Goal: Task Accomplishment & Management: Use online tool/utility

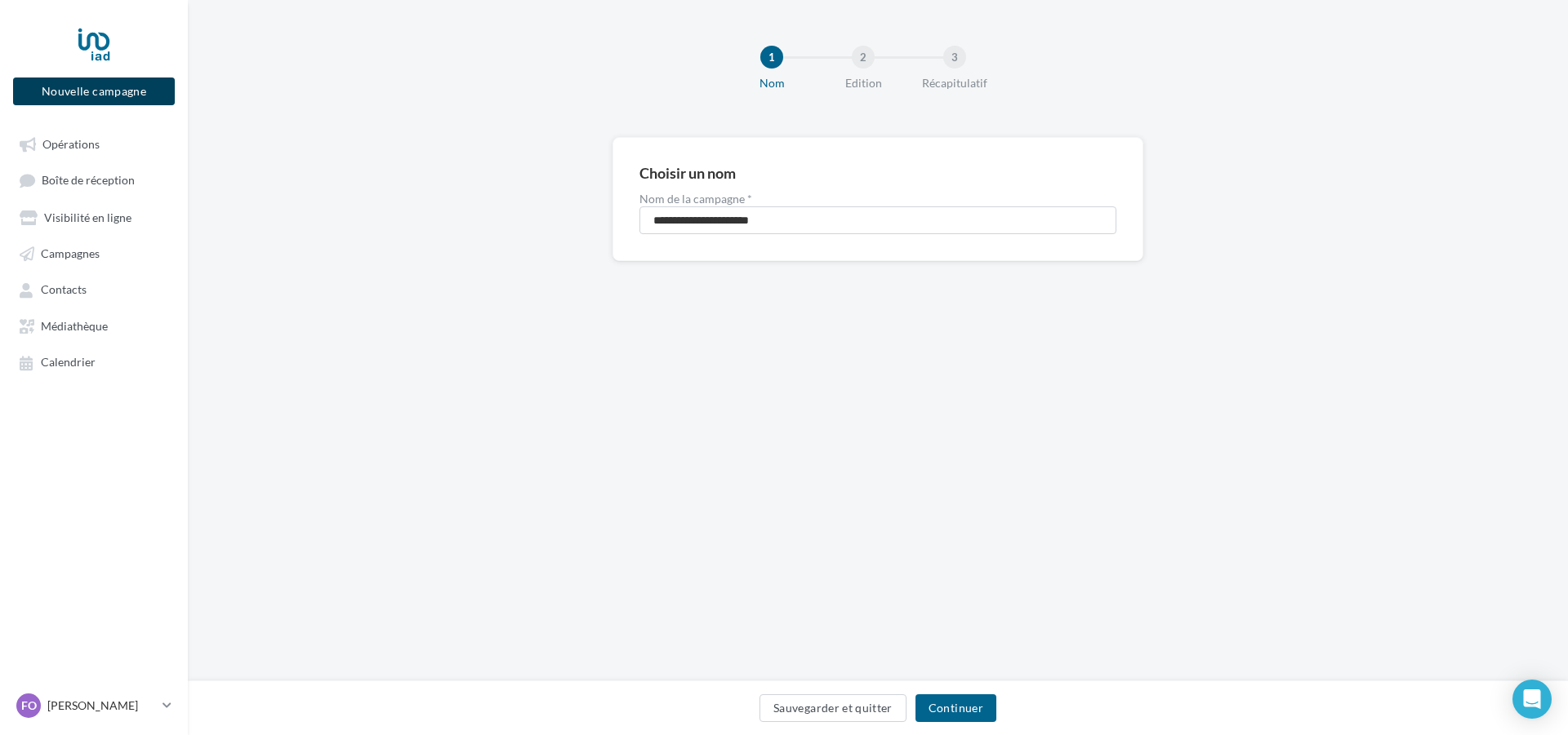
click at [117, 91] on button "Nouvelle campagne" at bounding box center [94, 92] width 162 height 28
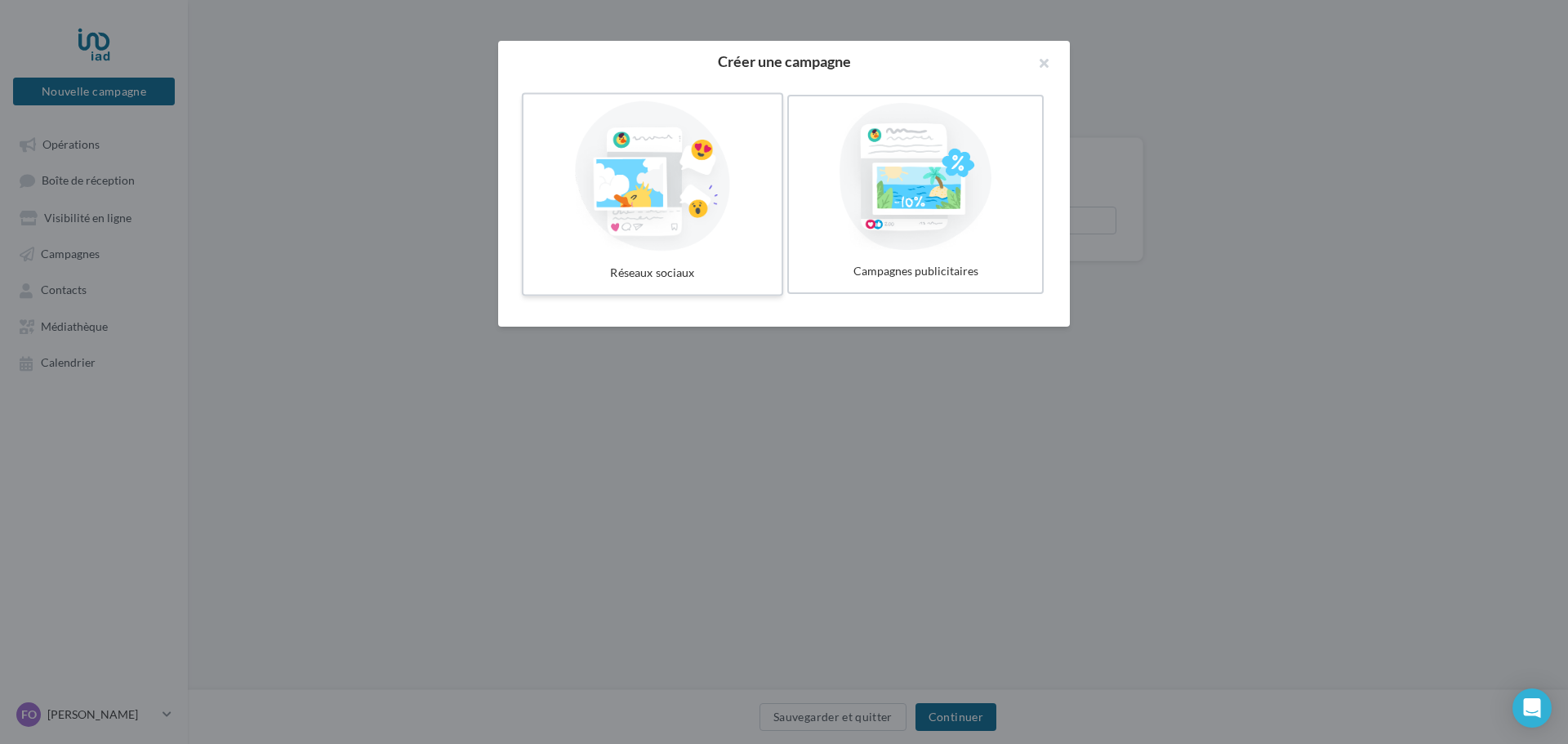
click at [683, 173] on div at bounding box center [652, 177] width 245 height 150
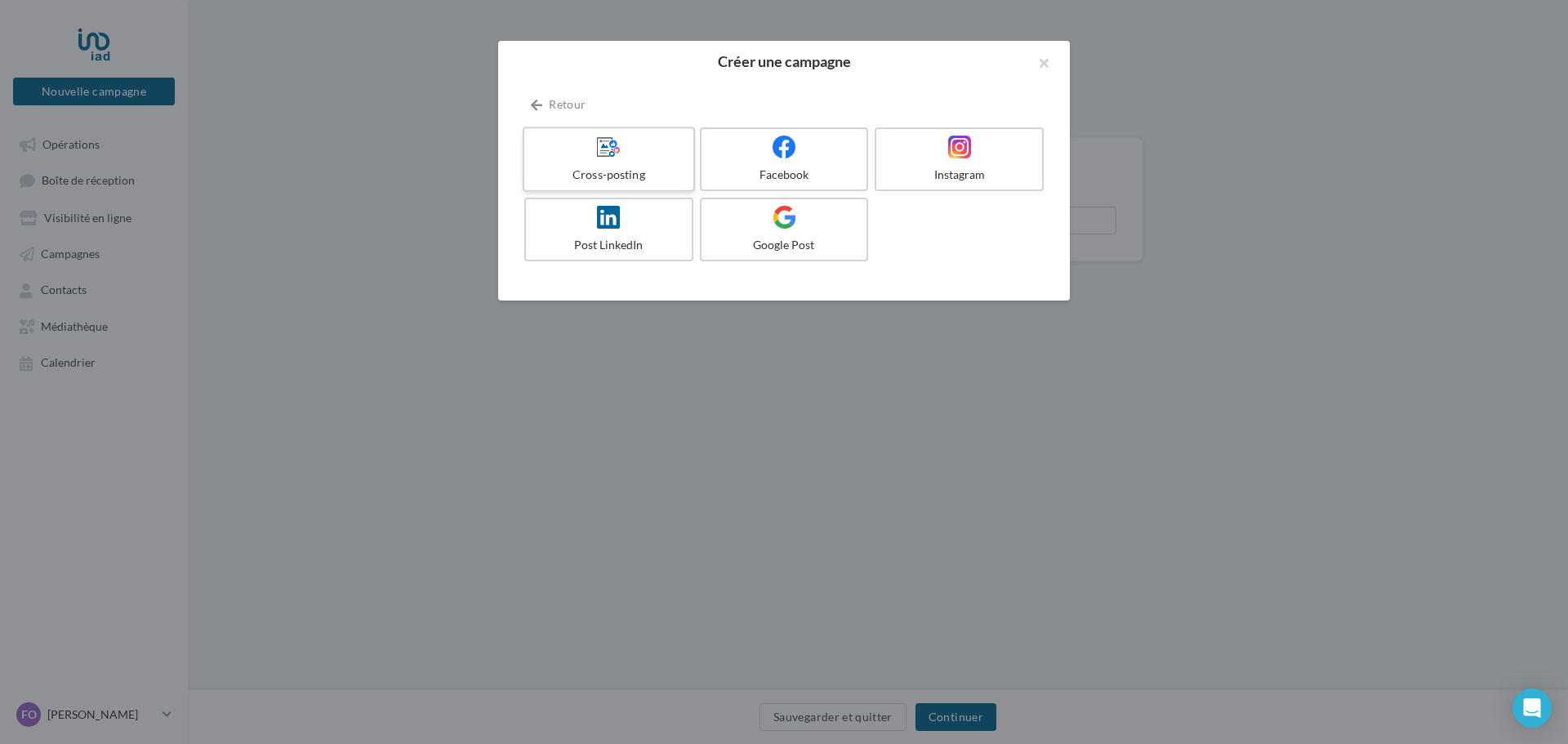
click at [679, 168] on div "Cross-posting" at bounding box center [608, 175] width 155 height 17
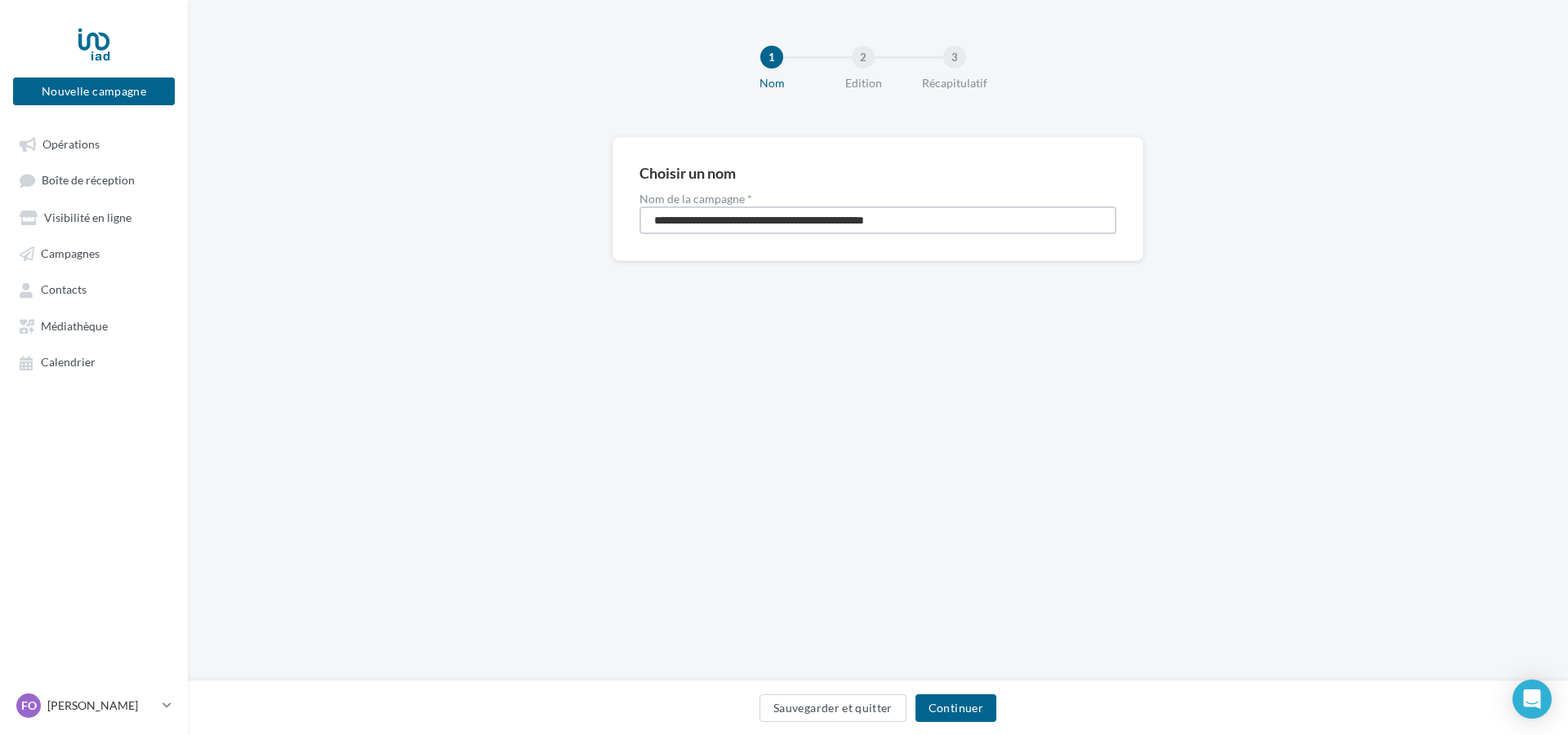
drag, startPoint x: 940, startPoint y: 216, endPoint x: 653, endPoint y: 205, distance: 287.2
click at [654, 205] on div "**********" at bounding box center [877, 213] width 477 height 41
type input "**********"
click at [964, 721] on button "Continuer" at bounding box center [956, 709] width 80 height 28
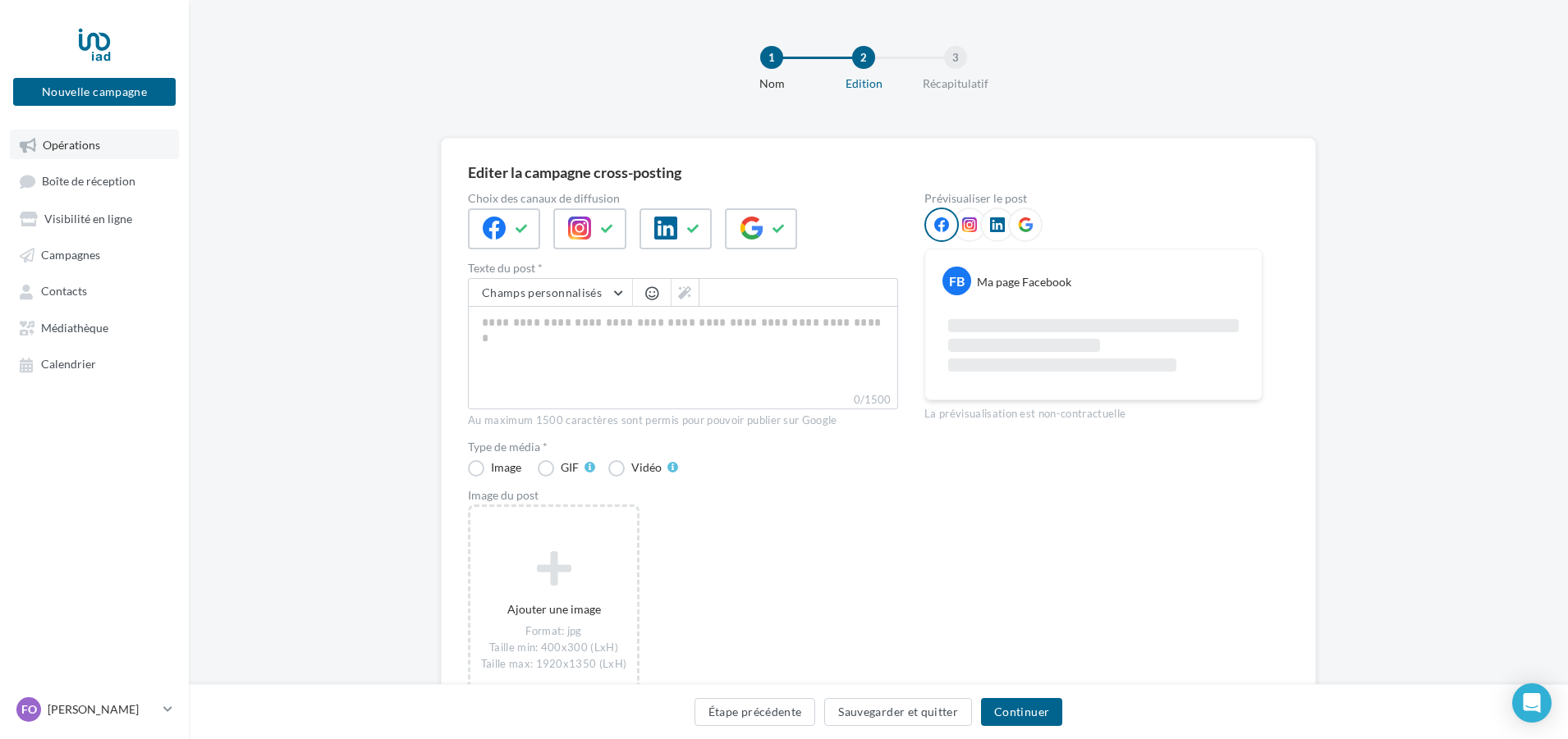
click at [66, 143] on span "Opérations" at bounding box center [71, 145] width 57 height 14
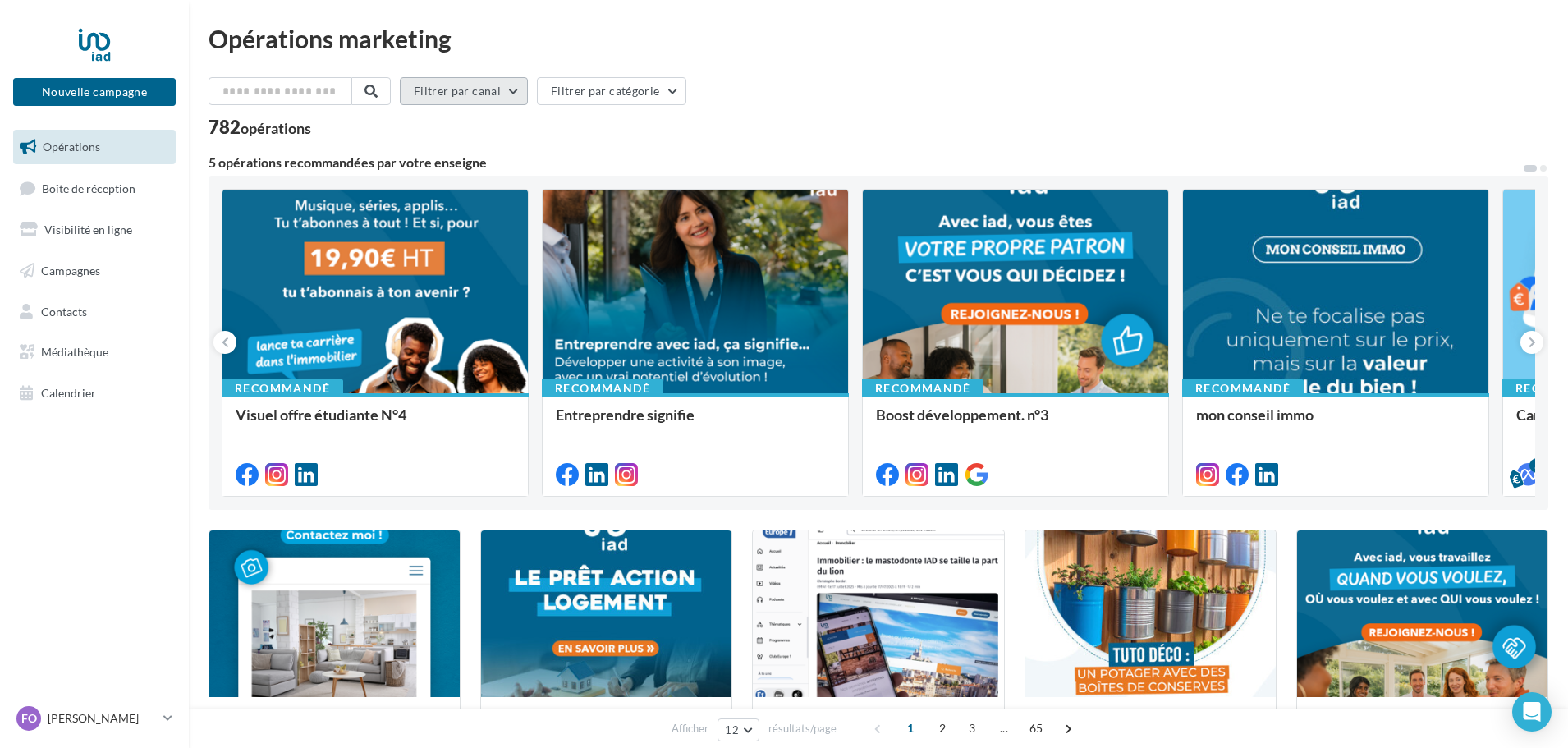
click at [510, 93] on button "Filtrer par canal" at bounding box center [464, 91] width 128 height 28
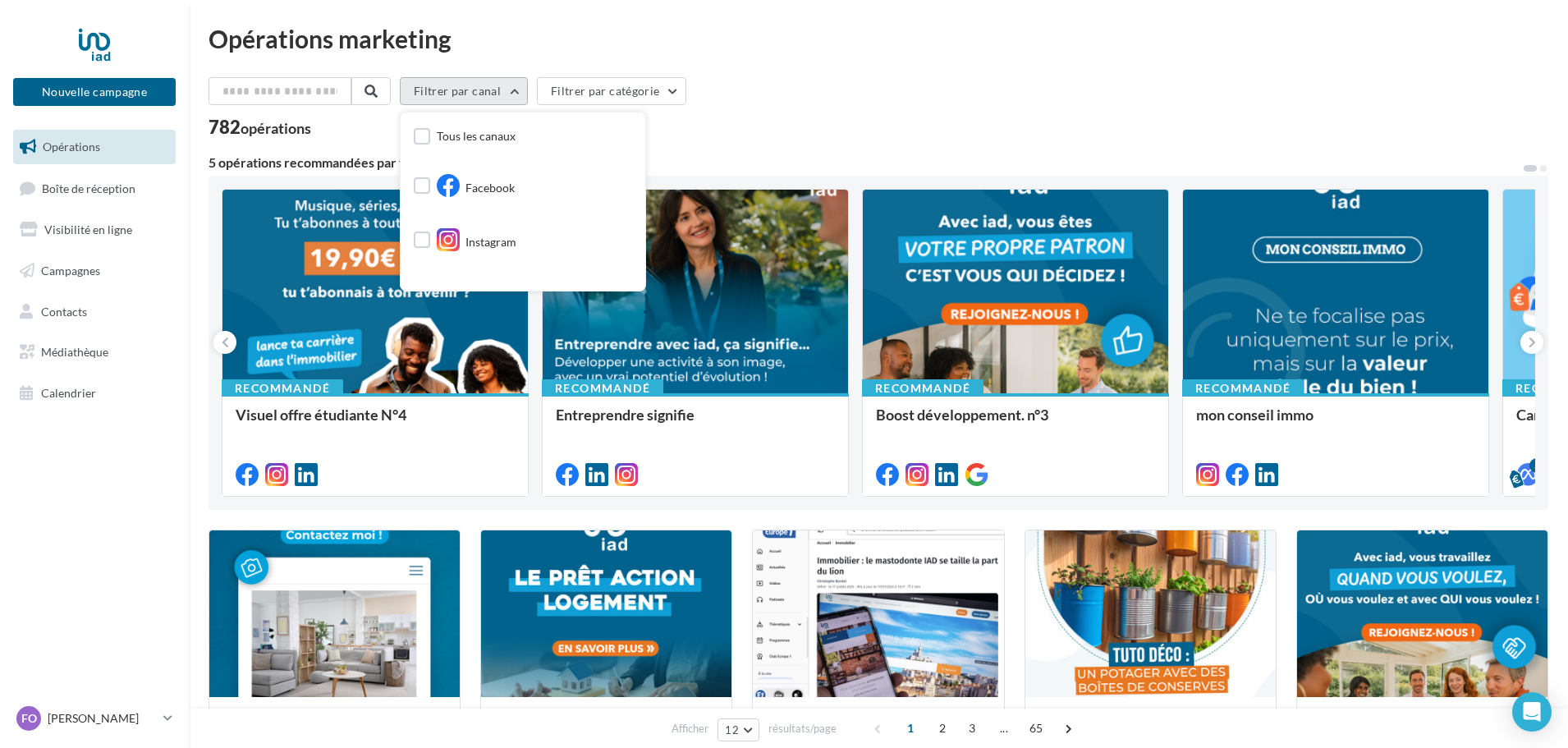
click at [508, 88] on button "Filtrer par canal" at bounding box center [464, 91] width 128 height 28
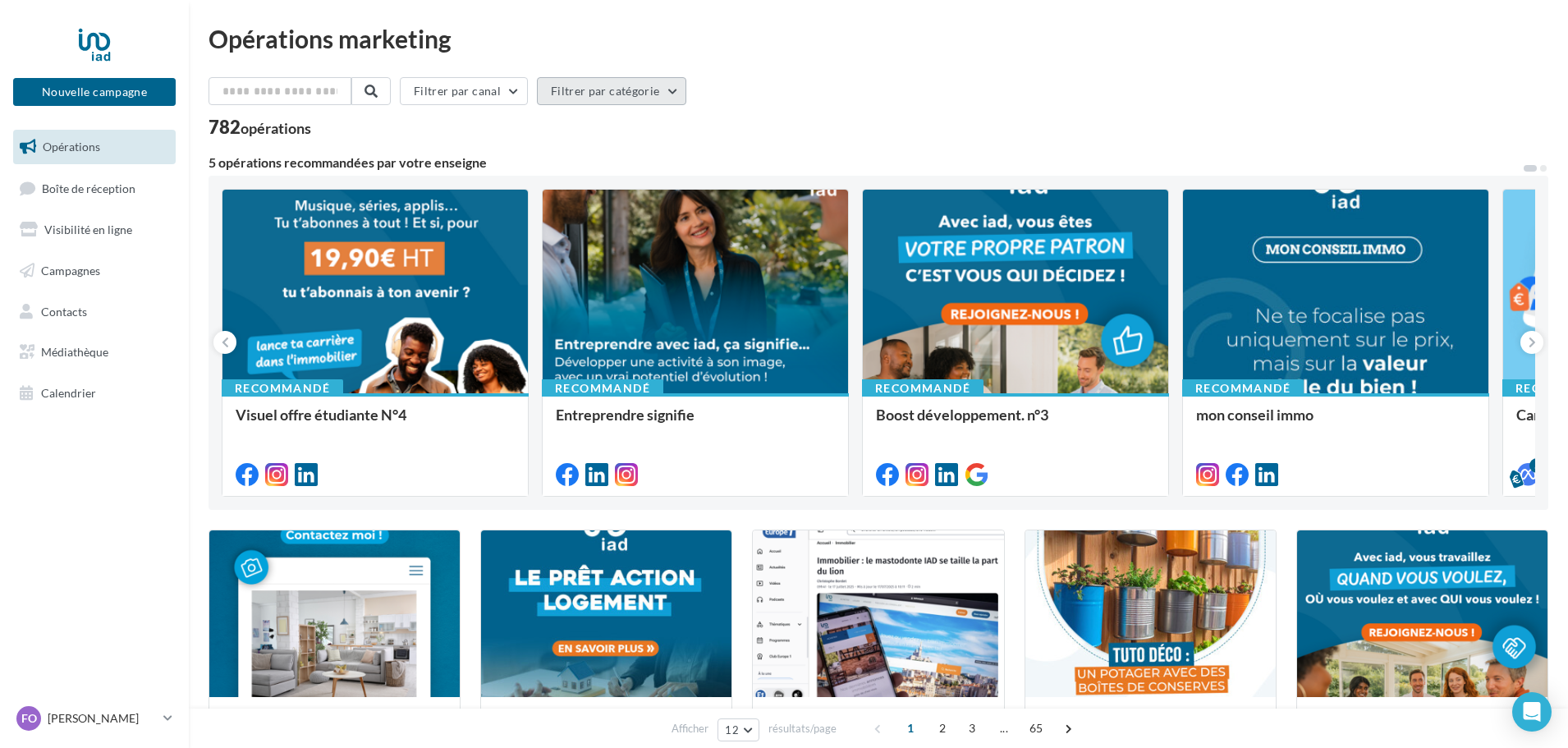
click at [590, 82] on button "Filtrer par catégorie" at bounding box center [612, 91] width 149 height 28
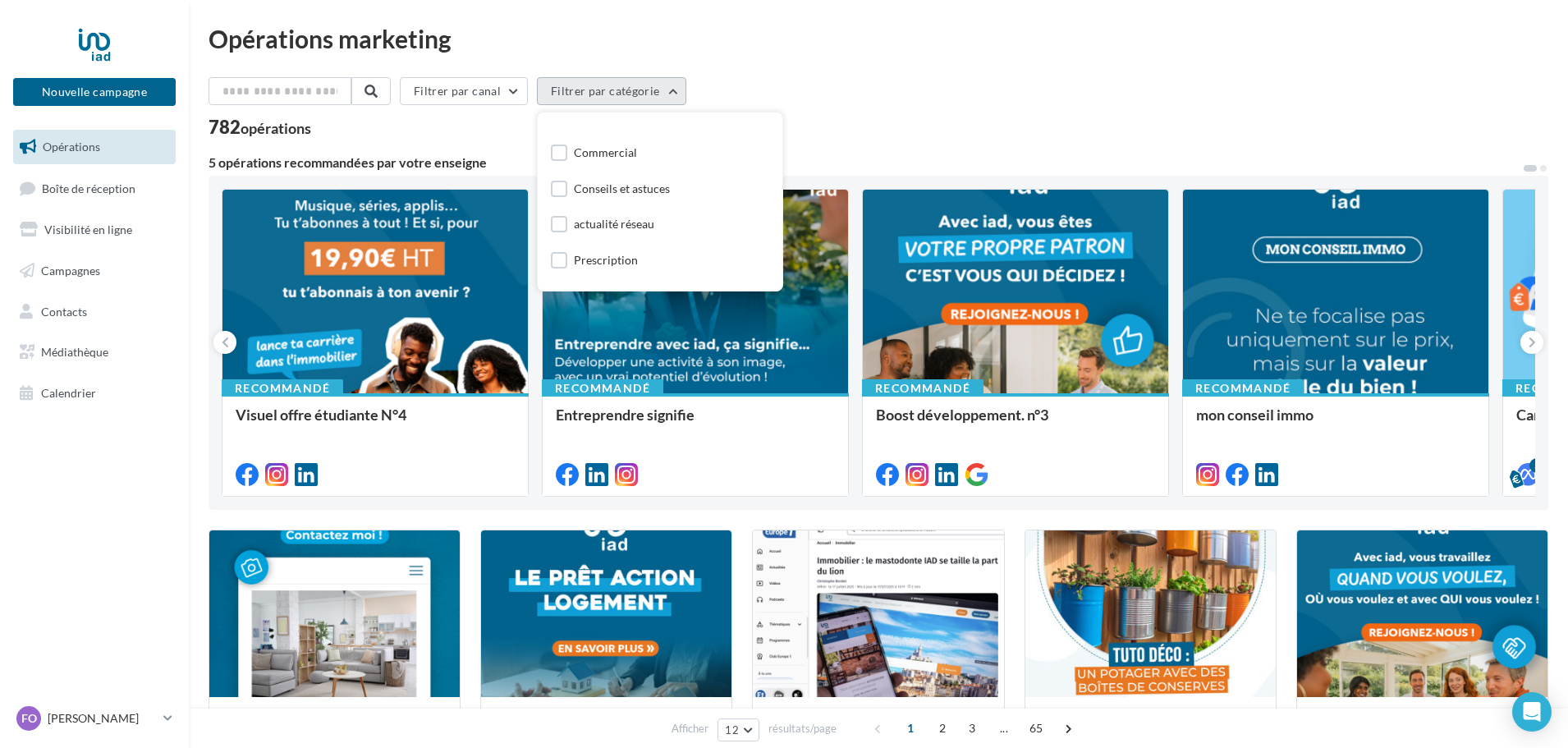
scroll to position [164, 0]
click at [613, 156] on div "Commercial" at bounding box center [606, 150] width 63 height 17
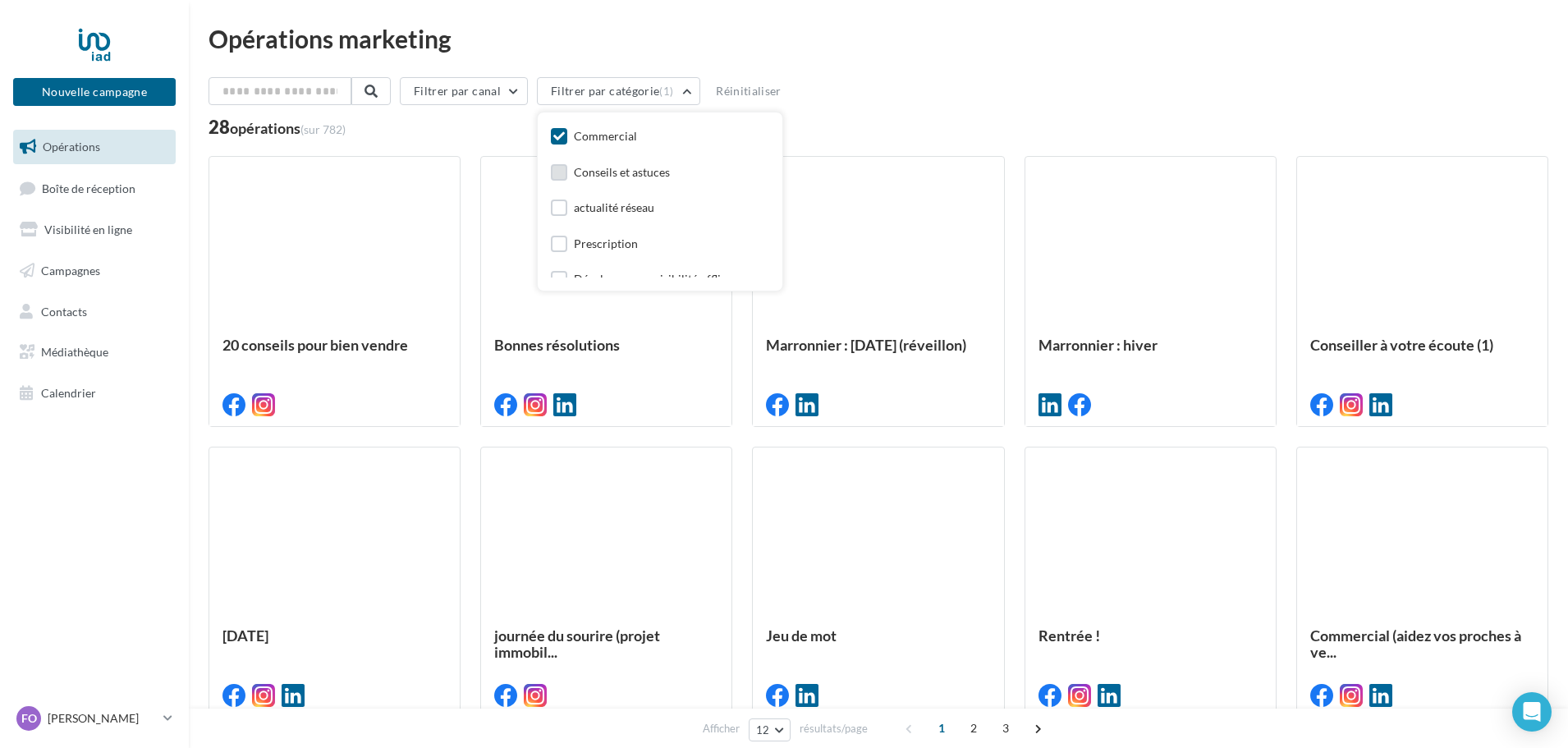
scroll to position [192, 0]
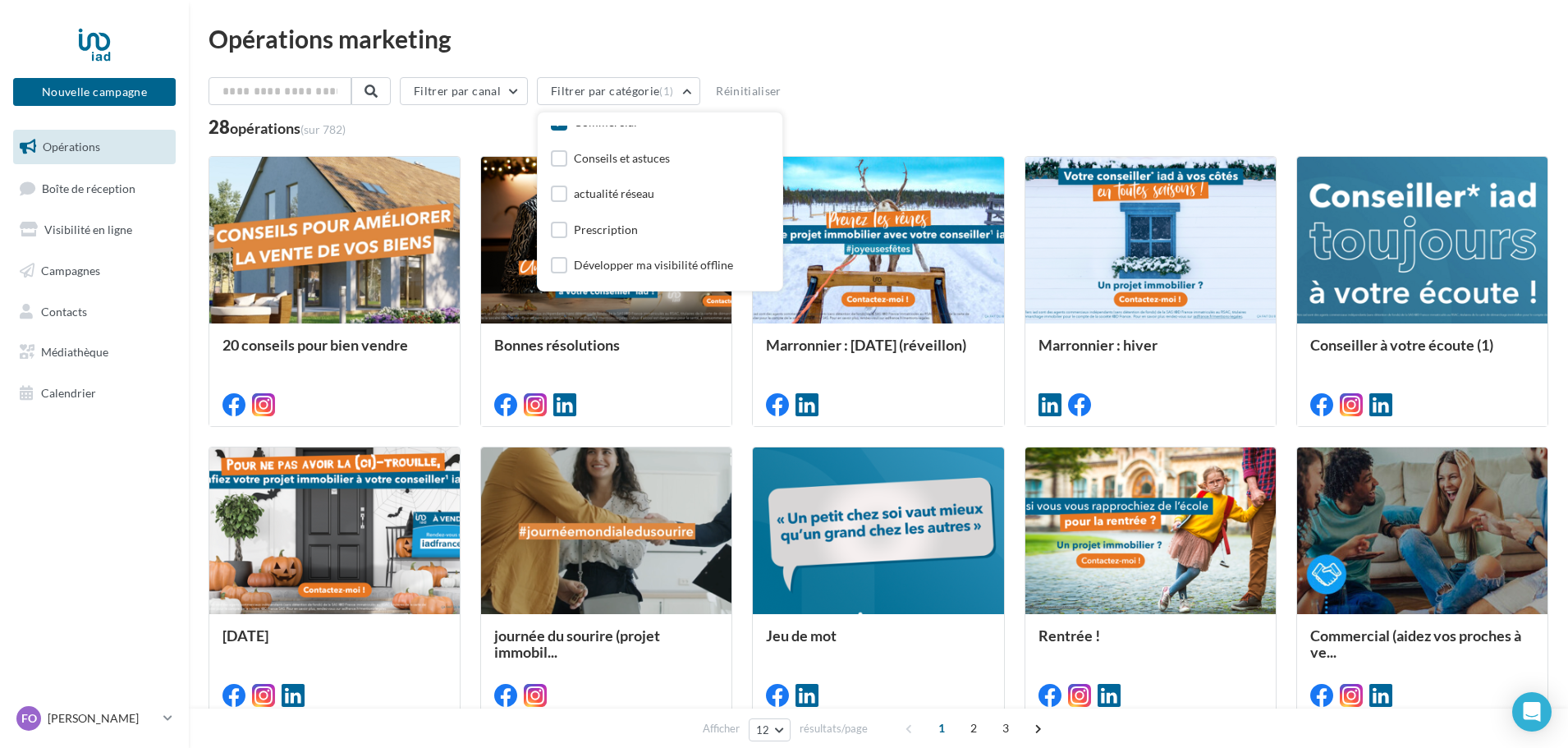
click at [871, 76] on div "Opérations marketing Filtrer par canal Filtrer par catégorie (1) Toutes les cat…" at bounding box center [878, 543] width 1339 height 1035
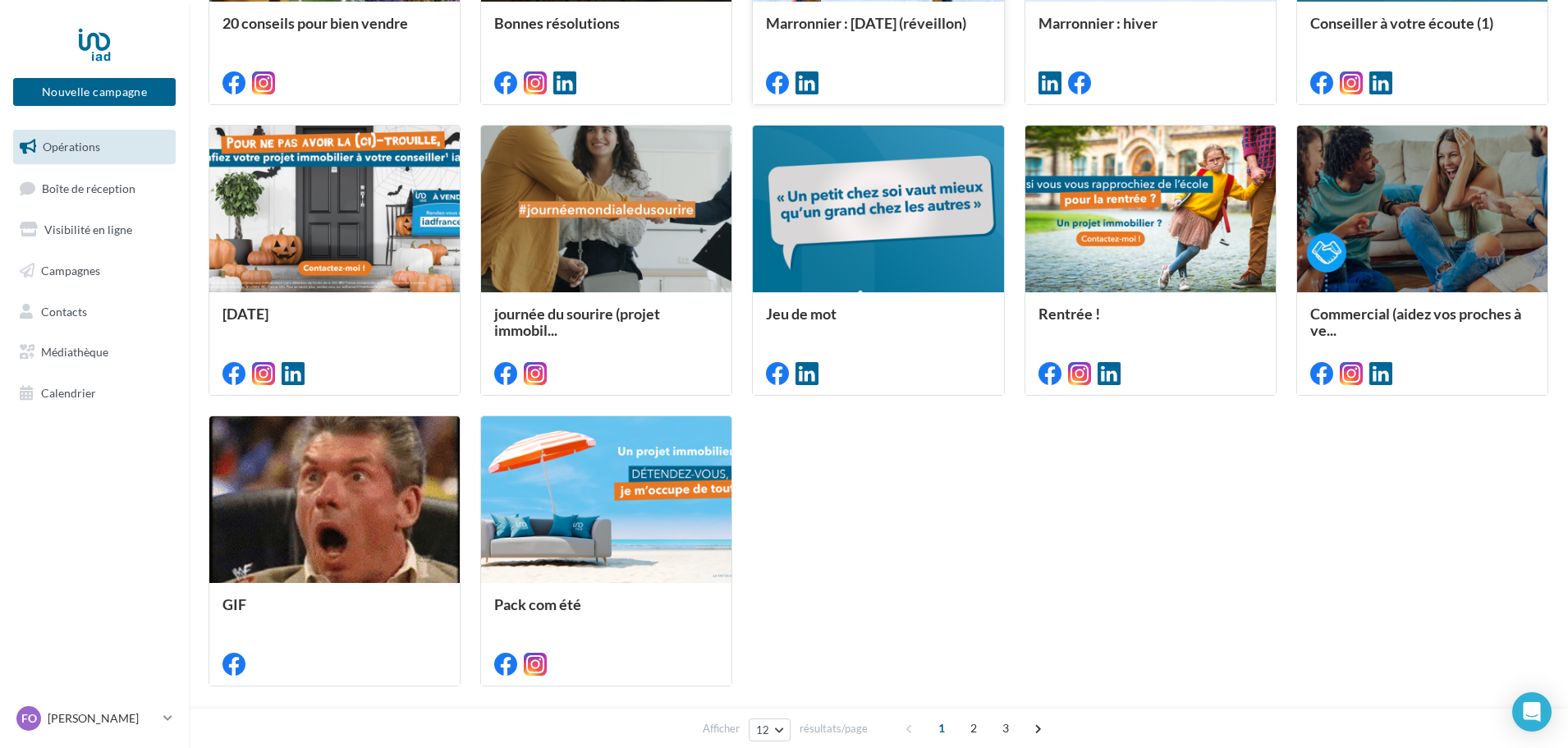
scroll to position [69, 0]
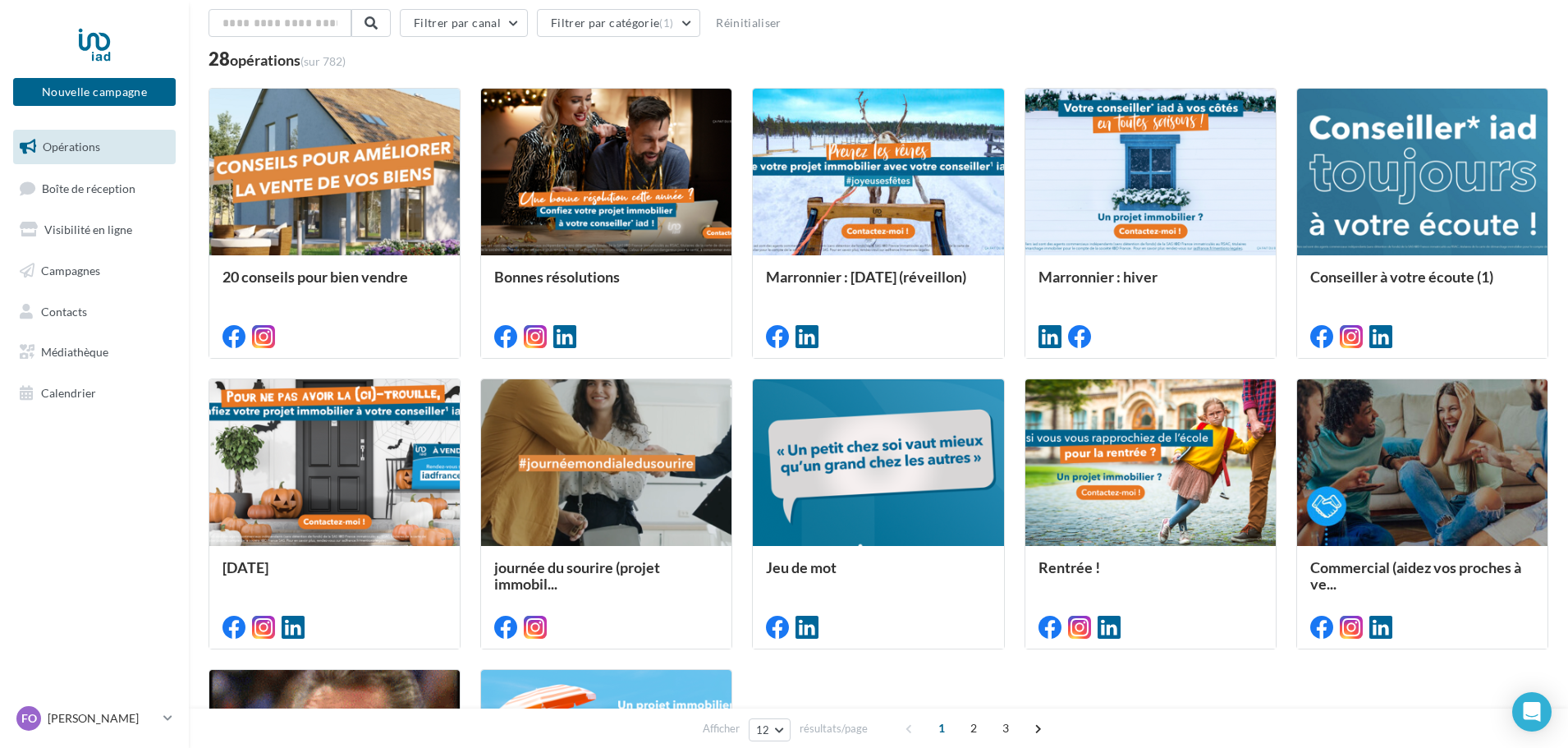
click at [158, 139] on link "Opérations" at bounding box center [94, 147] width 169 height 34
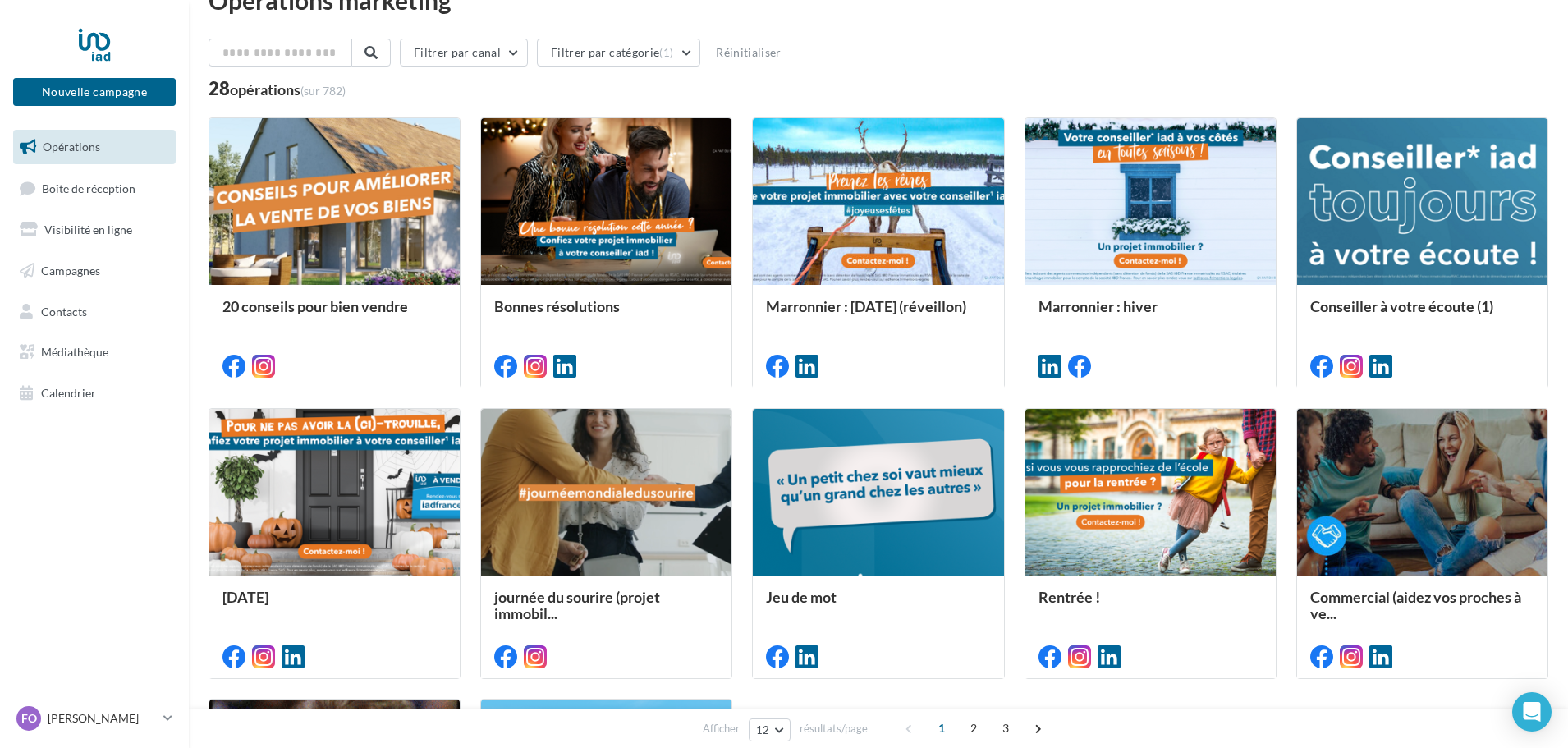
scroll to position [0, 0]
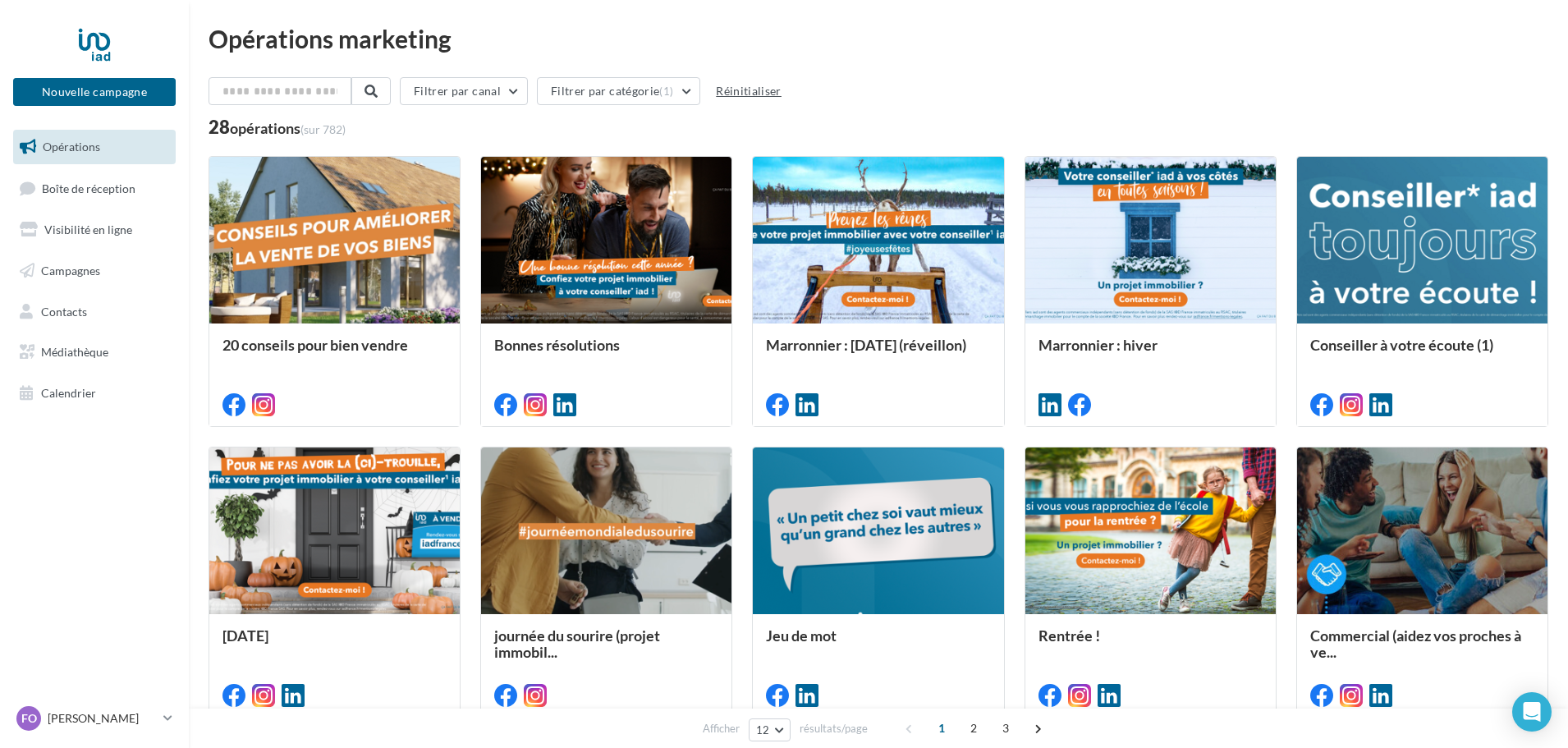
click at [740, 93] on button "Réinitialiser" at bounding box center [749, 91] width 79 height 19
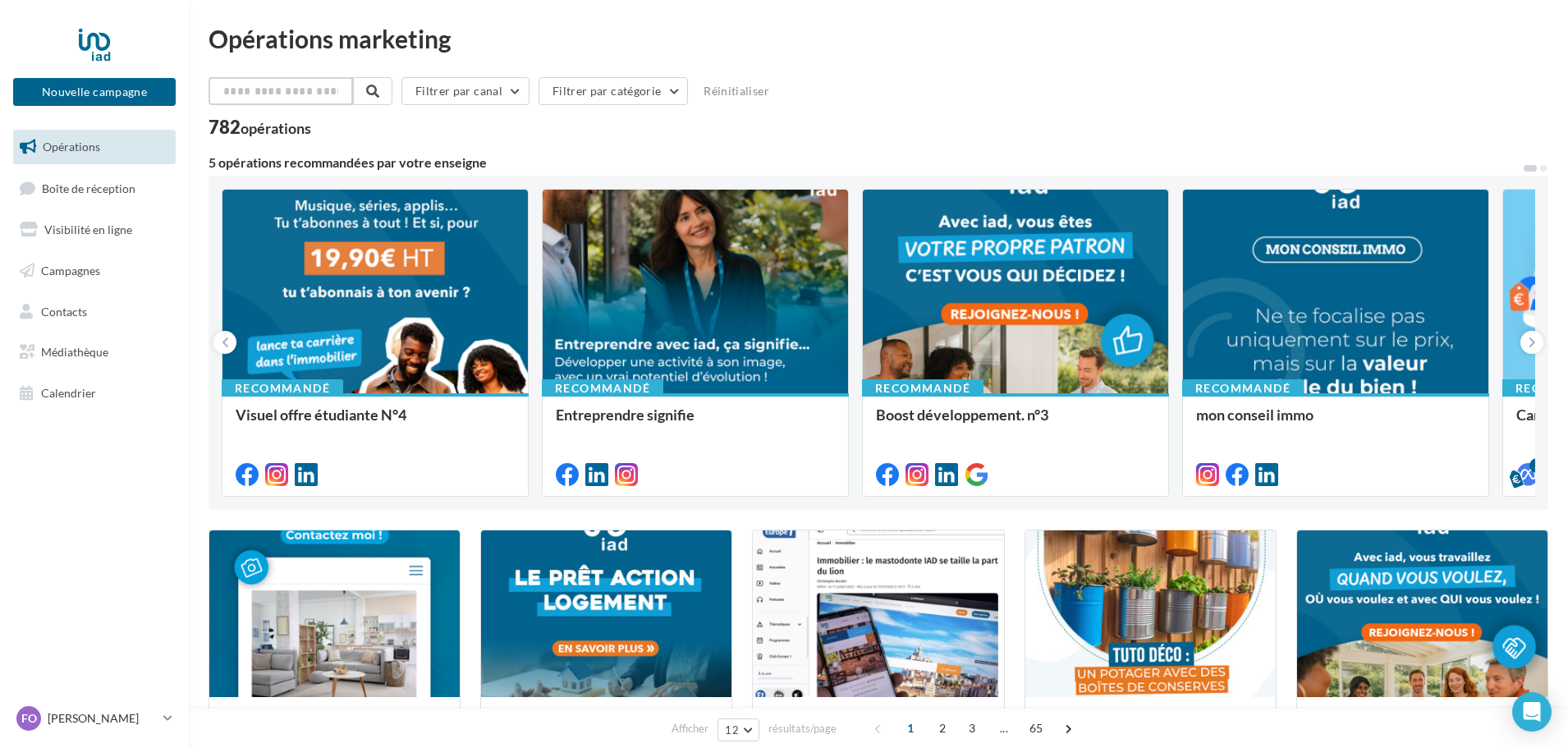
click at [316, 90] on input "text" at bounding box center [280, 91] width 144 height 28
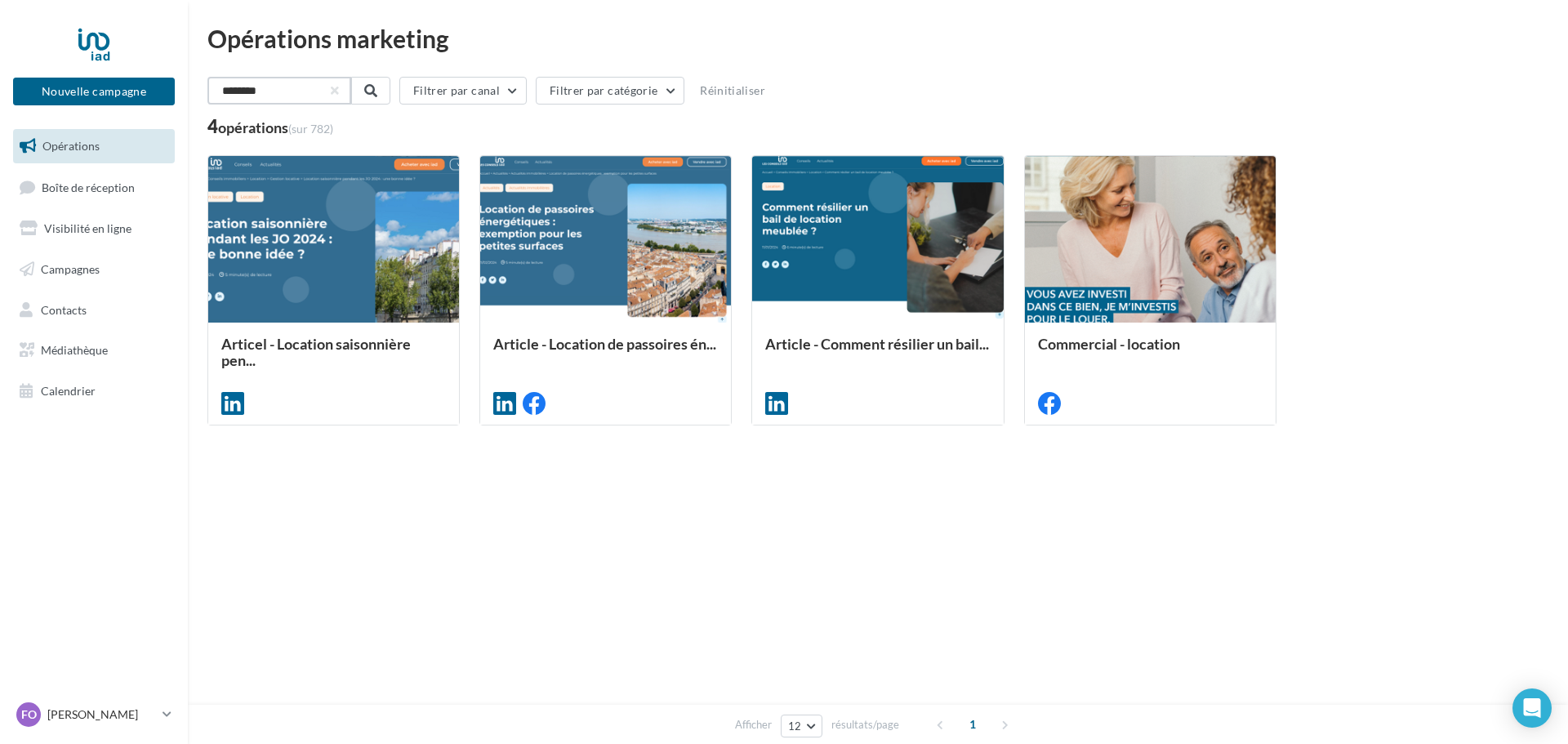
type input "********"
drag, startPoint x: 97, startPoint y: 138, endPoint x: 109, endPoint y: 75, distance: 64.1
click at [97, 137] on link "Opérations" at bounding box center [94, 146] width 168 height 34
click at [94, 30] on div at bounding box center [94, 44] width 130 height 41
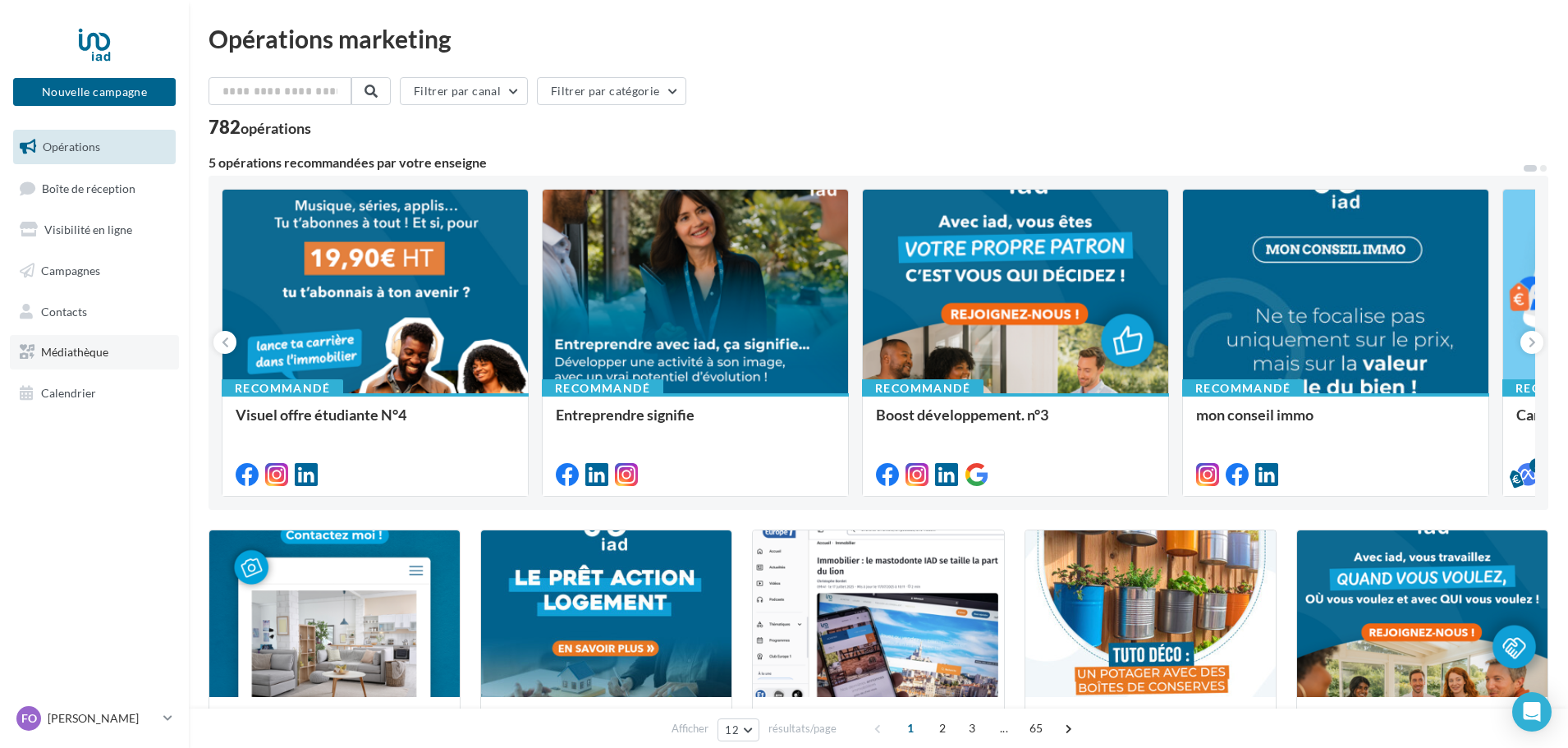
click at [88, 347] on span "Médiathèque" at bounding box center [75, 352] width 68 height 14
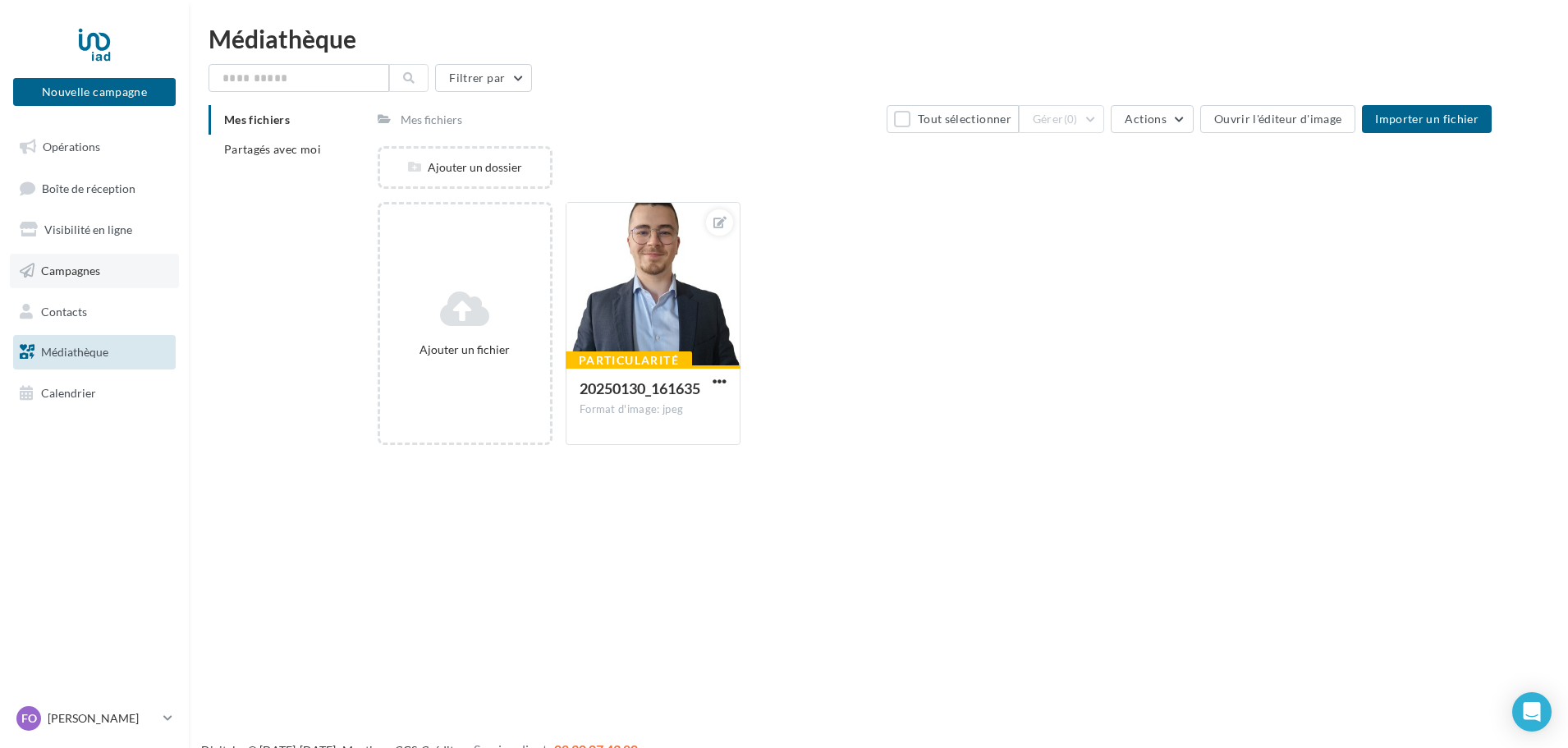
click at [99, 258] on link "Campagnes" at bounding box center [94, 271] width 169 height 34
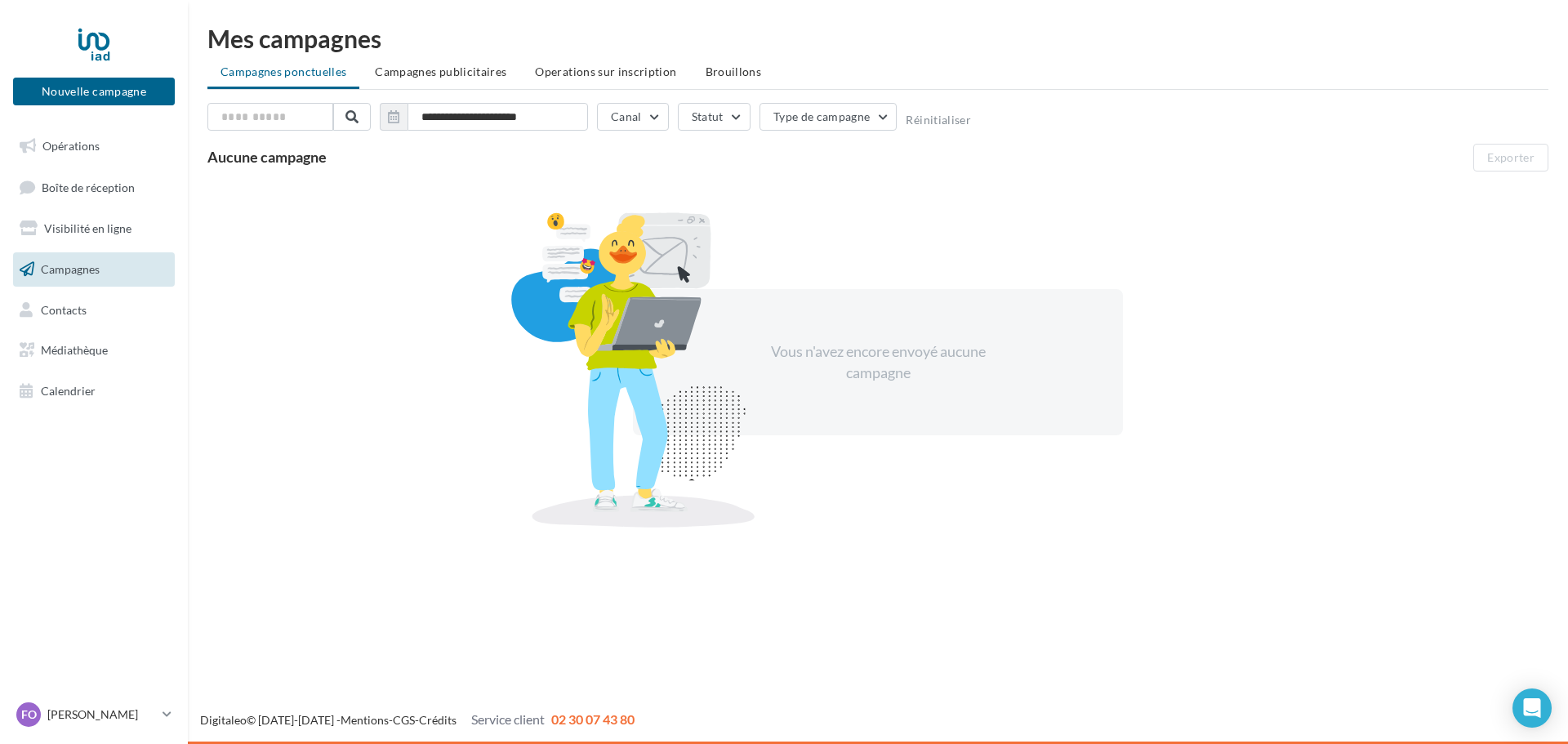
click at [94, 409] on ul "Opérations Boîte de réception Visibilité en ligne Campagnes Contacts Médiathèqu…" at bounding box center [94, 268] width 175 height 292
click at [106, 389] on link "Calendrier" at bounding box center [94, 391] width 168 height 34
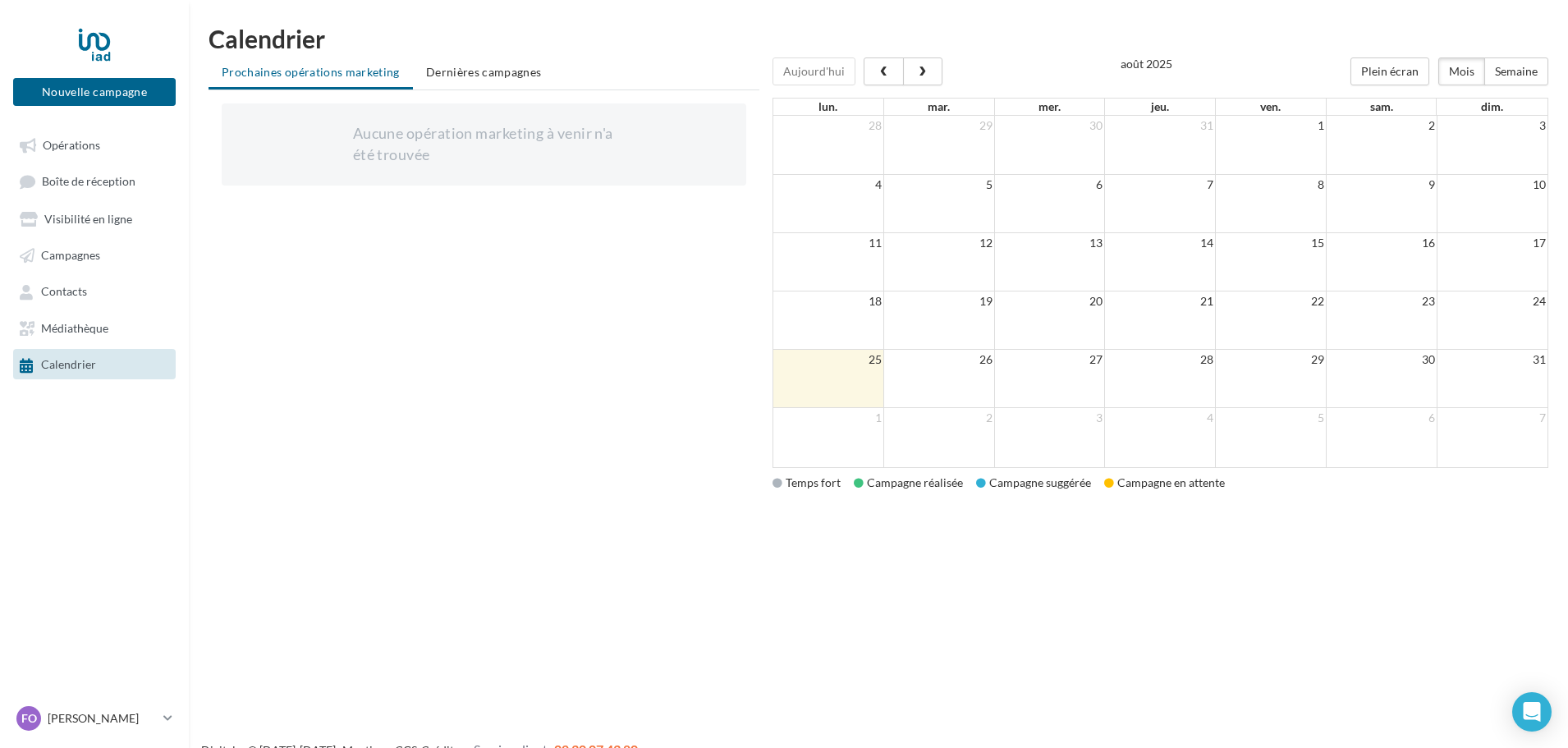
click at [1032, 377] on td at bounding box center [1049, 379] width 111 height 58
click at [1040, 374] on td at bounding box center [1049, 379] width 111 height 58
click at [1093, 361] on td "27" at bounding box center [1049, 359] width 111 height 20
click at [111, 255] on link "Campagnes" at bounding box center [94, 255] width 169 height 30
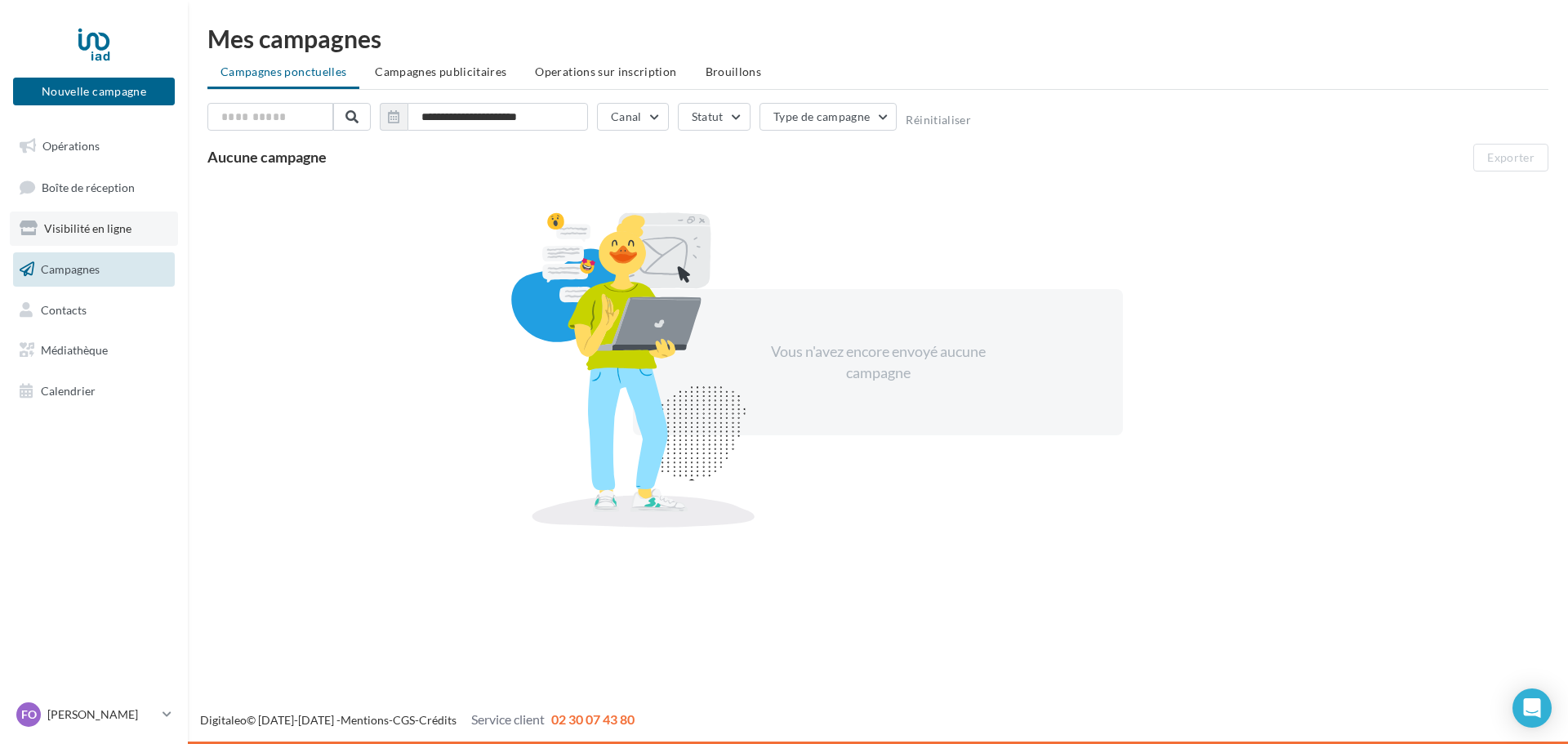
click at [115, 230] on span "Visibilité en ligne" at bounding box center [87, 228] width 87 height 14
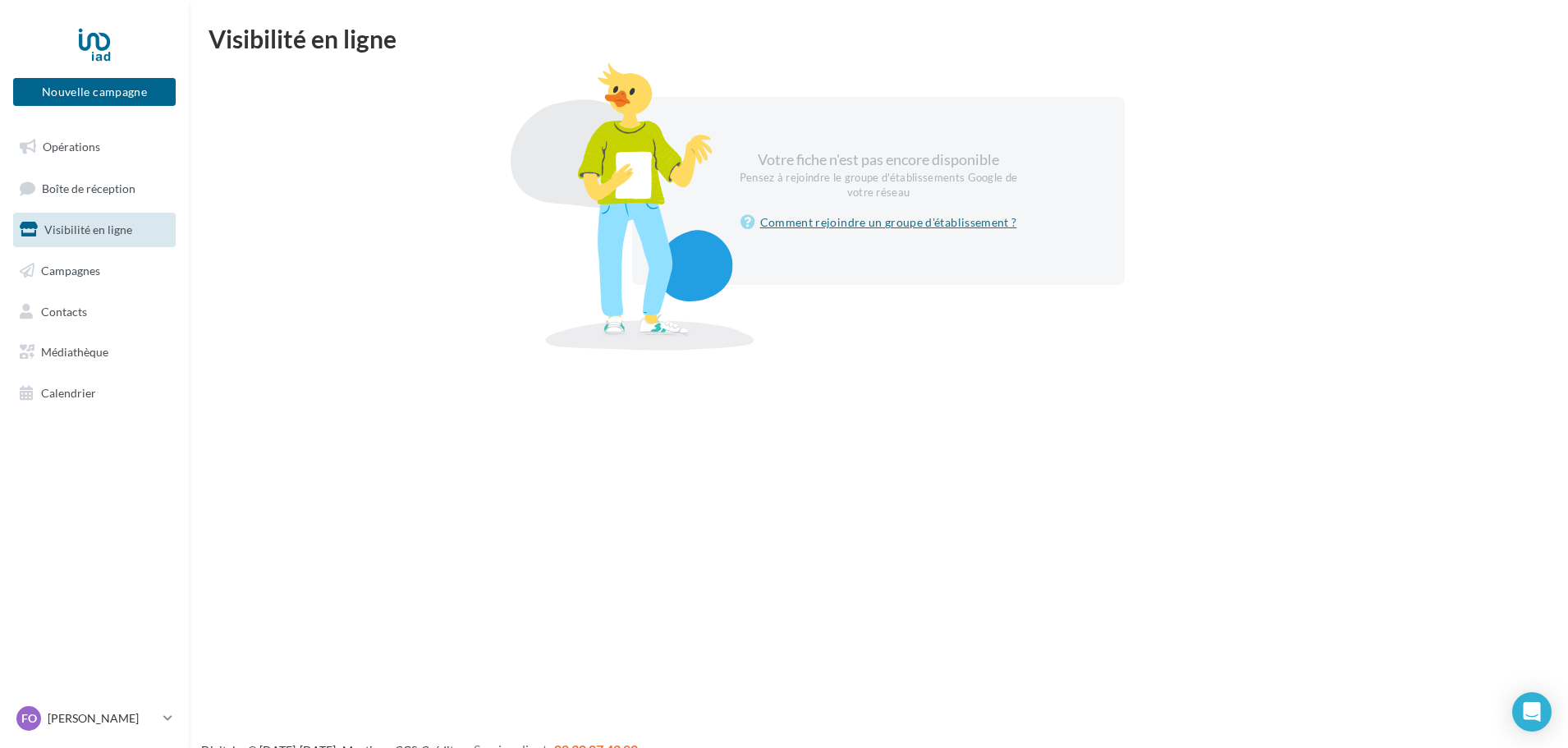
click at [855, 222] on link "Comment rejoindre un groupe d'établissement ?" at bounding box center [878, 222] width 277 height 19
click at [91, 192] on span "Boîte de réception" at bounding box center [89, 187] width 93 height 14
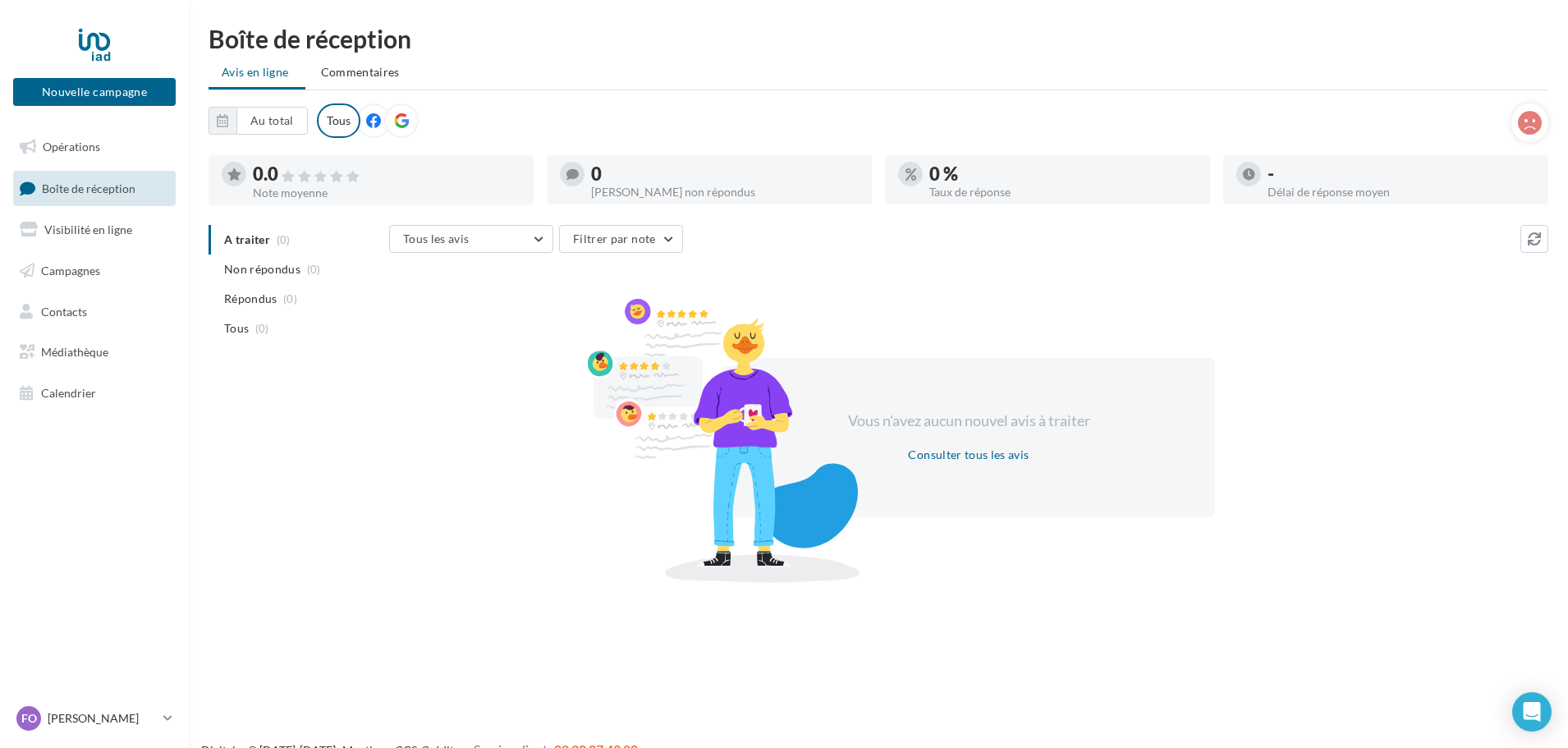
click at [95, 168] on ul "Opérations Boîte de réception Visibilité en ligne Campagnes Contacts Médiathèqu…" at bounding box center [94, 270] width 176 height 294
click at [108, 149] on link "Opérations" at bounding box center [94, 147] width 169 height 34
